Goal: Check status: Check status

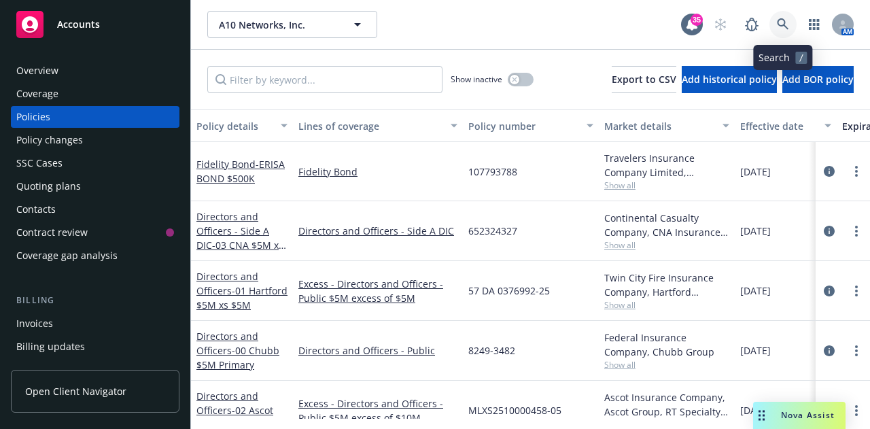
click at [778, 16] on link at bounding box center [782, 24] width 27 height 27
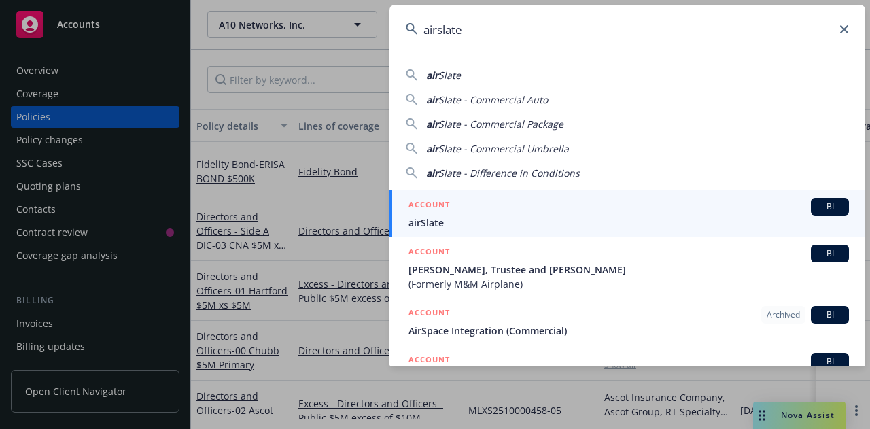
type input "airslate"
click at [661, 202] on div "ACCOUNT BI" at bounding box center [628, 207] width 440 height 18
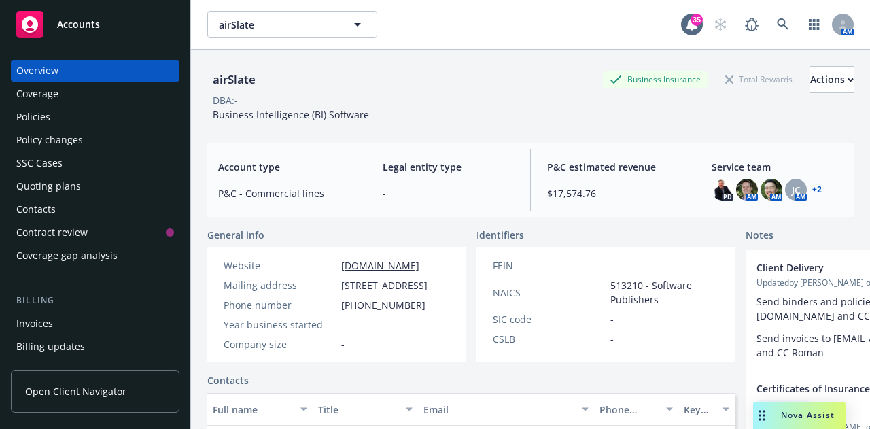
click at [80, 191] on div "Quoting plans" at bounding box center [95, 186] width 158 height 22
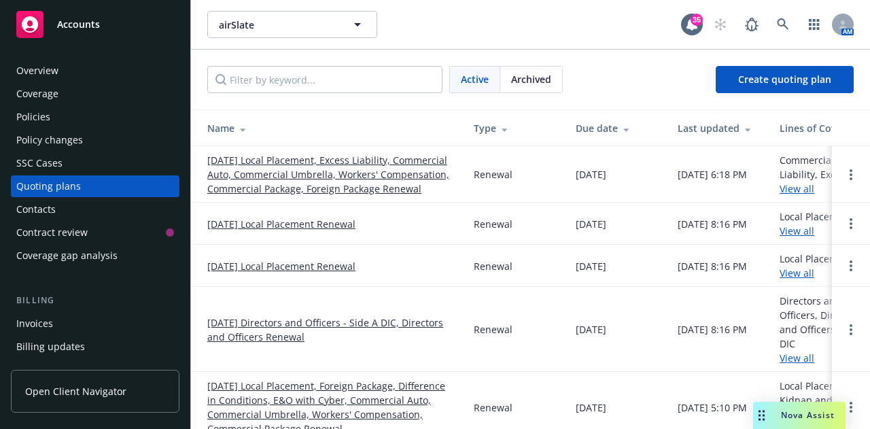
click at [264, 339] on link "[DATE] Directors and Officers - Side A DIC, Directors and Officers Renewal" at bounding box center [329, 329] width 245 height 29
